Goal: Task Accomplishment & Management: Manage account settings

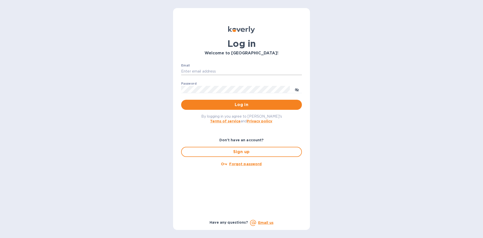
click at [249, 74] on input "Email" at bounding box center [241, 72] width 121 height 8
type input "carolina@dryfarmwines.com"
click at [229, 104] on span "Log in" at bounding box center [241, 105] width 113 height 6
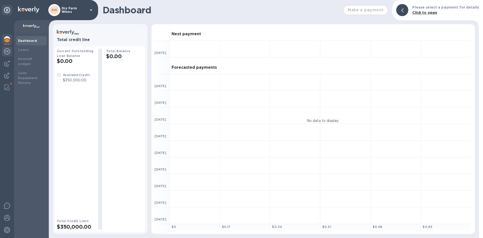
click at [8, 55] on div at bounding box center [7, 51] width 10 height 11
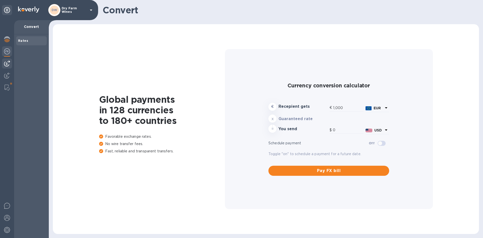
click at [9, 61] on img at bounding box center [7, 63] width 6 height 6
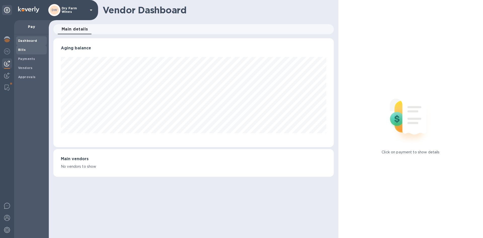
click at [24, 49] on b "Bills" at bounding box center [22, 50] width 8 height 4
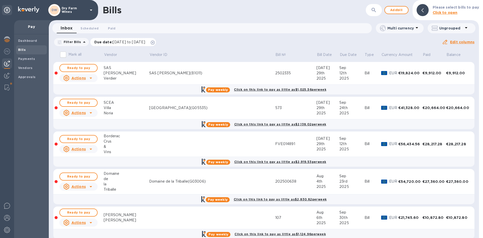
drag, startPoint x: 166, startPoint y: 44, endPoint x: 223, endPoint y: 35, distance: 57.8
click at [155, 43] on icon at bounding box center [153, 42] width 4 height 4
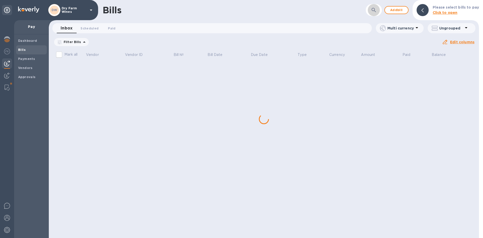
click at [371, 14] on button "button" at bounding box center [374, 10] width 12 height 12
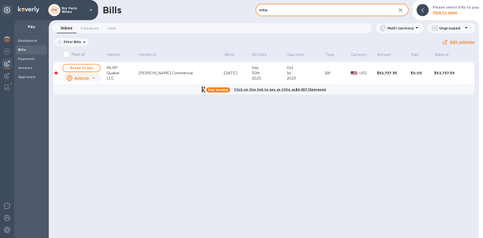
type input "mlrp"
click at [95, 67] on span "Ready to pay" at bounding box center [81, 68] width 29 height 6
checkbox input "true"
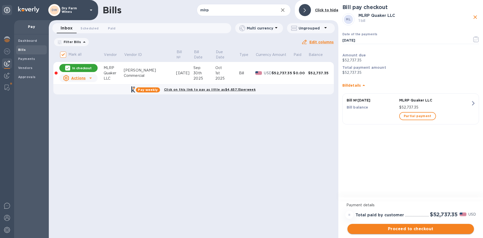
click at [395, 227] on span "Proceed to checkout" at bounding box center [410, 229] width 118 height 6
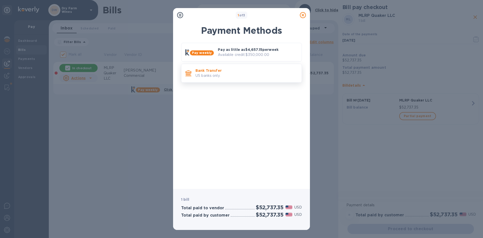
click at [230, 78] on p "US banks only." at bounding box center [246, 75] width 102 height 5
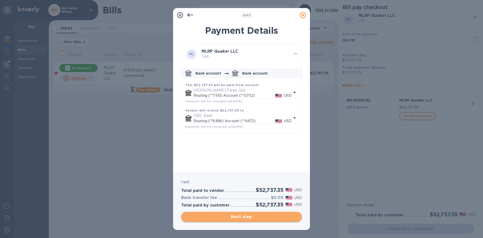
click at [256, 213] on span "Next step" at bounding box center [241, 216] width 113 height 6
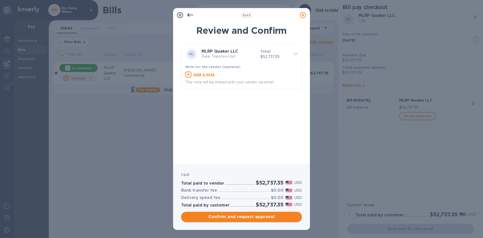
click at [275, 212] on button "Confirm and request approval" at bounding box center [241, 216] width 121 height 10
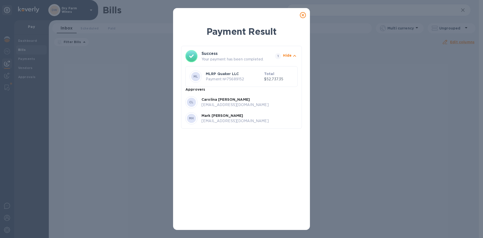
click at [301, 15] on icon at bounding box center [303, 15] width 6 height 6
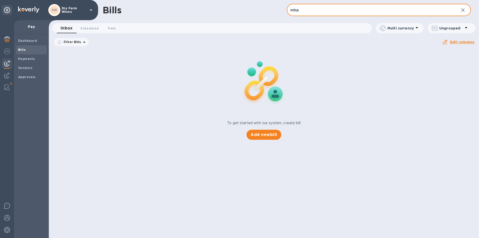
click at [301, 9] on input "mlrp" at bounding box center [371, 10] width 168 height 12
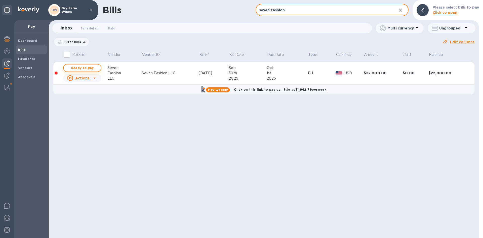
type input "seven fashion"
click at [79, 70] on span "Ready to pay" at bounding box center [82, 68] width 29 height 6
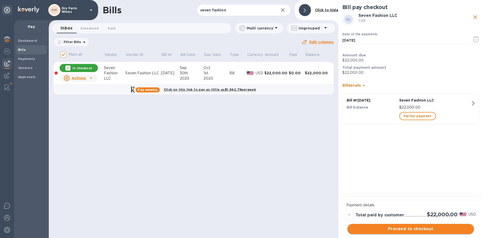
click at [390, 226] on span "Proceed to checkout" at bounding box center [410, 229] width 118 height 6
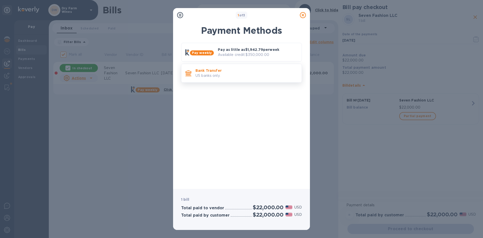
click at [246, 71] on p "Bank Transfer" at bounding box center [246, 70] width 102 height 5
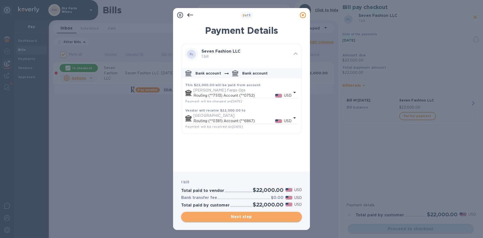
click at [201, 214] on button "Next step" at bounding box center [241, 216] width 121 height 10
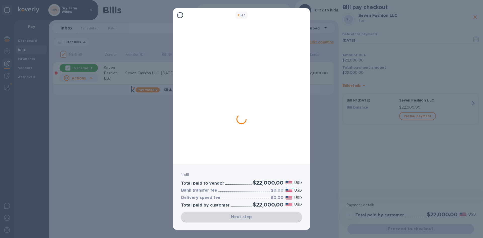
click at [201, 214] on div "Next step" at bounding box center [241, 216] width 121 height 10
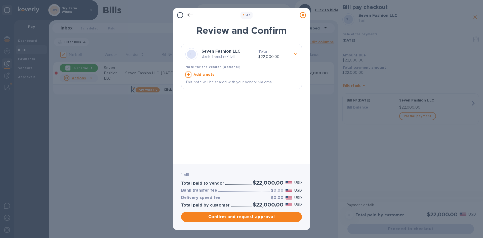
click at [213, 211] on div "Confirm and request approval" at bounding box center [241, 216] width 123 height 12
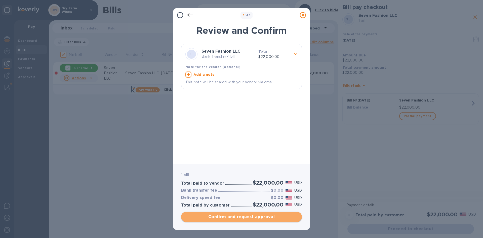
click at [211, 214] on span "Confirm and request approval" at bounding box center [241, 216] width 113 height 6
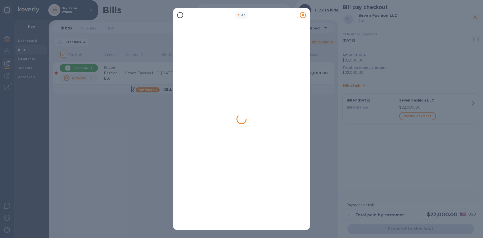
checkbox input "false"
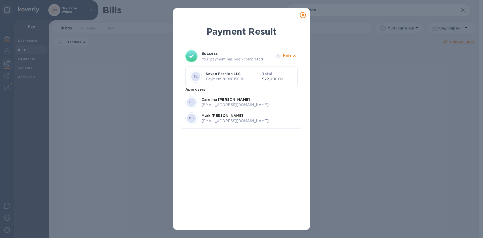
click at [303, 15] on icon at bounding box center [303, 15] width 6 height 6
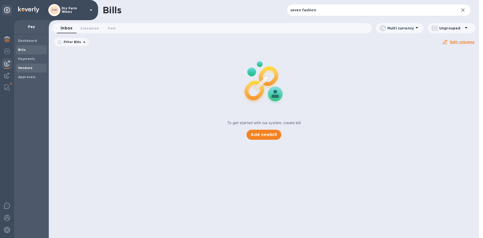
click at [37, 68] on span "Vendors" at bounding box center [31, 67] width 27 height 5
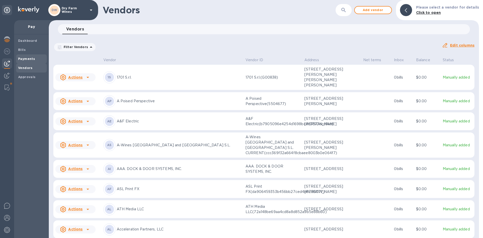
click at [22, 58] on b "Payments" at bounding box center [26, 59] width 17 height 4
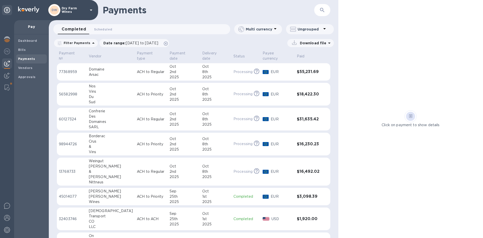
click at [2, 87] on div at bounding box center [7, 128] width 14 height 217
click at [3, 87] on div at bounding box center [7, 87] width 9 height 10
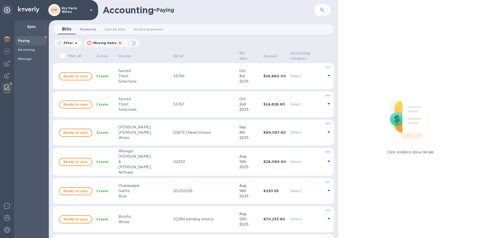
click at [92, 29] on span "Payments 0" at bounding box center [88, 29] width 17 height 5
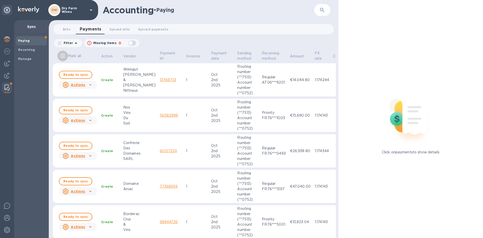
click at [64, 55] on input "Mark all" at bounding box center [62, 56] width 11 height 11
checkbox input "true"
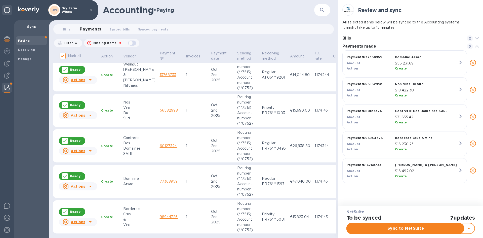
scroll to position [9, 0]
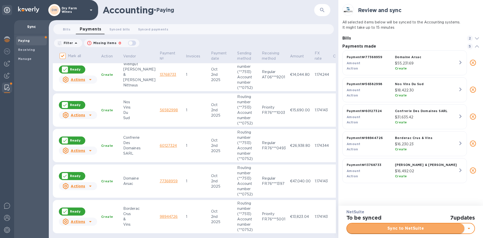
click at [382, 226] on span "Sync to NetSuite" at bounding box center [405, 228] width 109 height 6
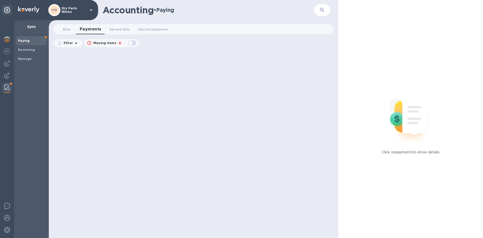
scroll to position [0, 0]
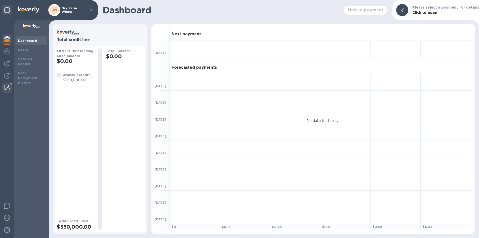
click at [10, 85] on div at bounding box center [7, 87] width 9 height 10
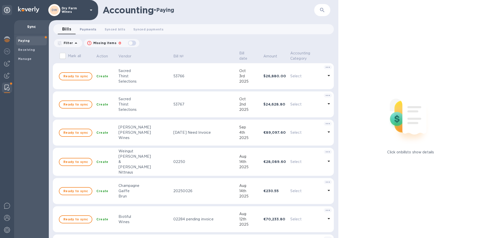
click at [86, 31] on span "Payments 0" at bounding box center [88, 29] width 17 height 5
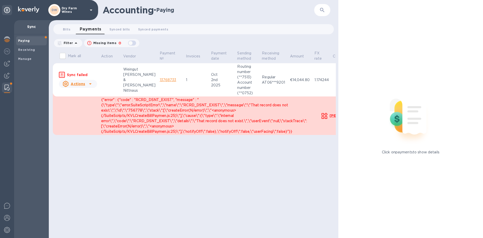
click at [160, 80] on link "13768733" at bounding box center [168, 80] width 17 height 4
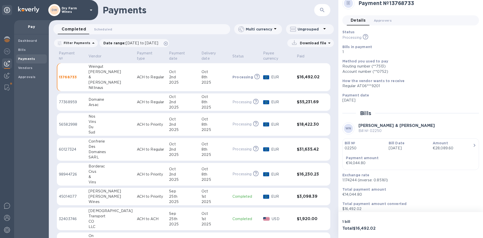
scroll to position [10, 0]
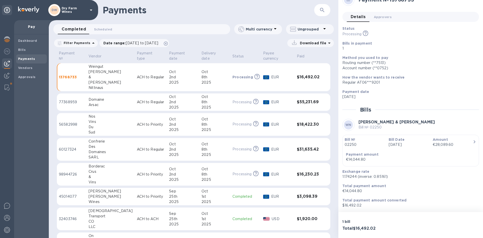
click at [27, 58] on b "Payments" at bounding box center [26, 59] width 17 height 4
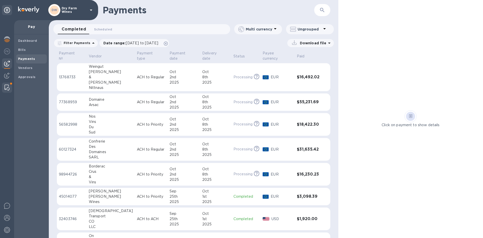
click at [4, 85] on div at bounding box center [7, 87] width 9 height 10
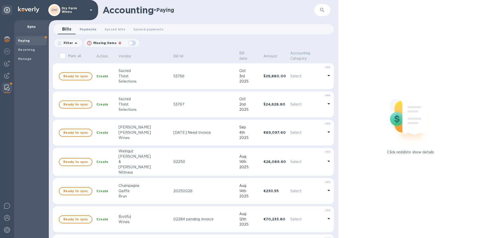
click at [83, 28] on span "Payments 0" at bounding box center [88, 29] width 17 height 5
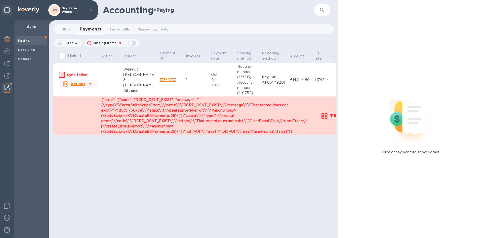
click at [91, 82] on icon at bounding box center [90, 84] width 6 height 6
click at [96, 104] on b "Mark as synced" at bounding box center [96, 104] width 28 height 4
